Goal: Transaction & Acquisition: Purchase product/service

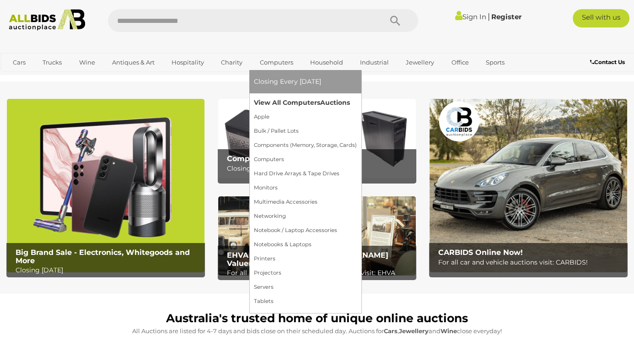
click at [284, 107] on link "View All Computers Auctions" at bounding box center [305, 103] width 103 height 14
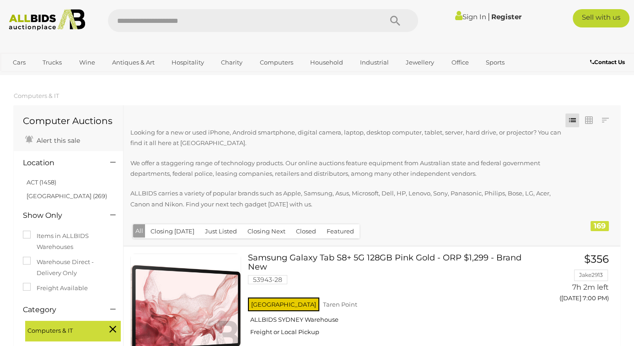
click at [218, 32] on input "text" at bounding box center [240, 20] width 265 height 23
type input "*******"
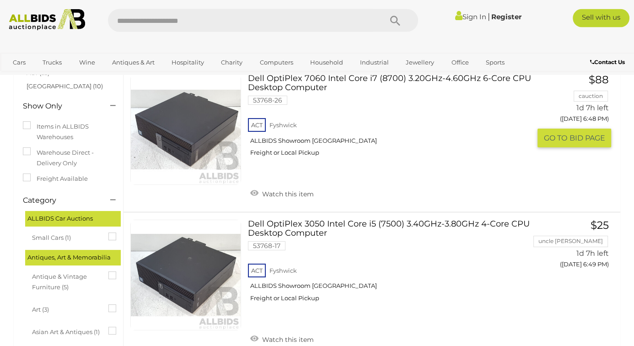
scroll to position [96, 0]
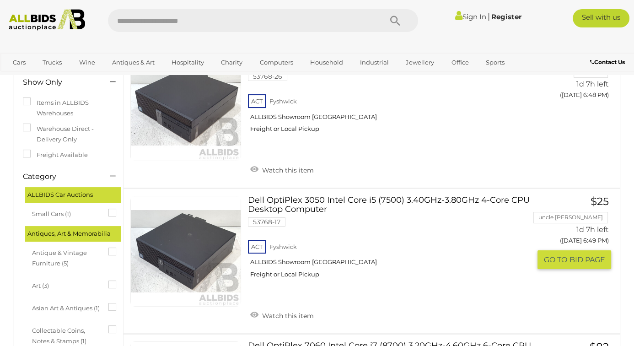
click at [312, 207] on link "Dell OptiPlex 3050 Intel Core i5 (7500) 3.40GHz-3.80GHz 4-Core CPU Desktop Comp…" at bounding box center [393, 240] width 276 height 89
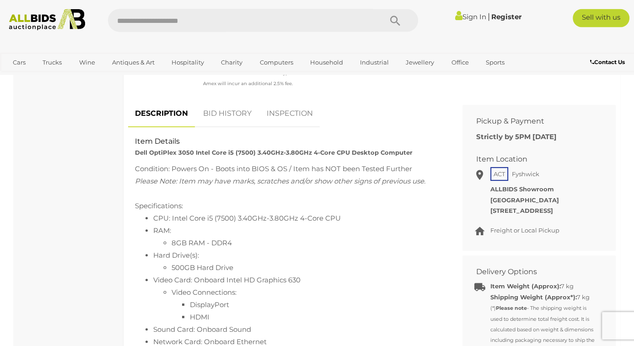
scroll to position [336, 0]
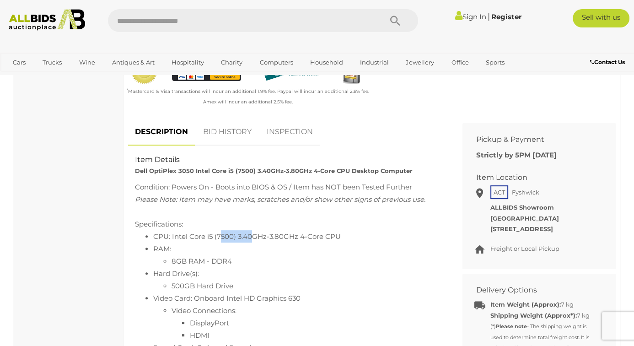
drag, startPoint x: 221, startPoint y: 238, endPoint x: 253, endPoint y: 240, distance: 32.5
click at [253, 240] on li "CPU: Intel Core i5 (7500) 3.40GHz-3.80GHz 4-Core CPU" at bounding box center [297, 236] width 289 height 12
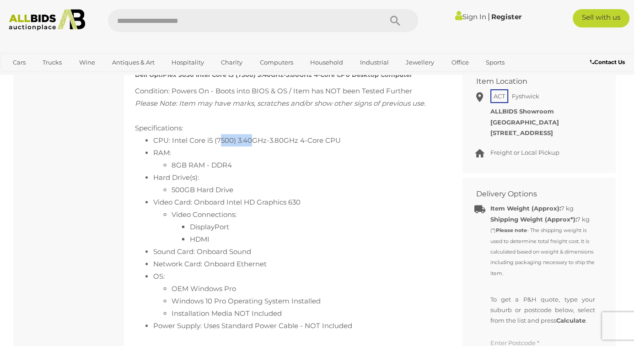
scroll to position [384, 0]
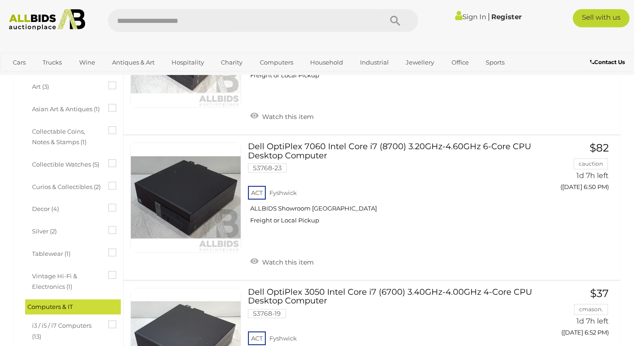
scroll to position [286, 0]
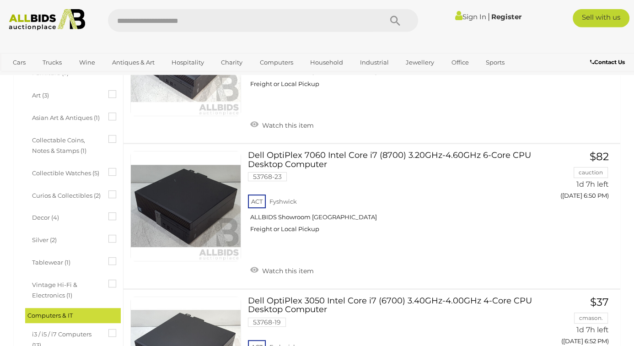
click at [262, 301] on link "Dell OptiPlex 3050 Intel Core i7 (6700) 3.40GHz-4.00GHz 4-Core CPU Desktop Comp…" at bounding box center [393, 340] width 276 height 89
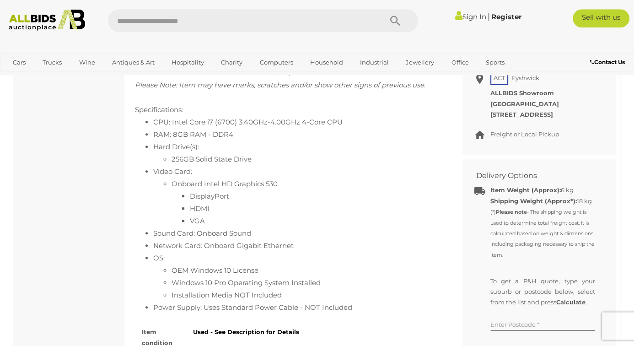
scroll to position [456, 0]
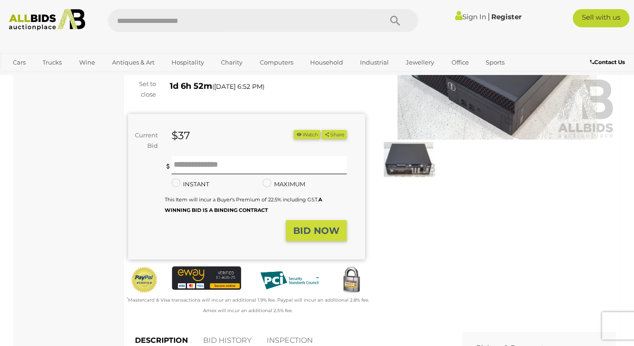
drag, startPoint x: 640, startPoint y: 75, endPoint x: 640, endPoint y: 66, distance: 8.7
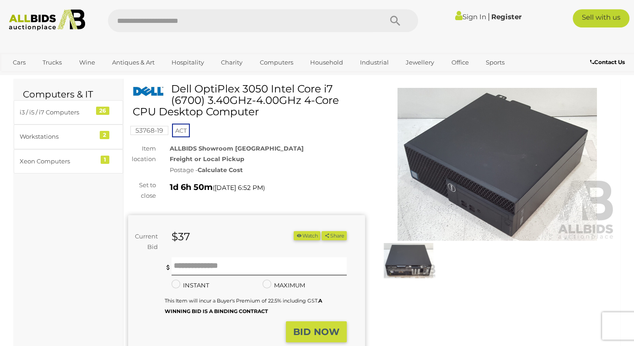
scroll to position [0, 0]
